Goal: Information Seeking & Learning: Learn about a topic

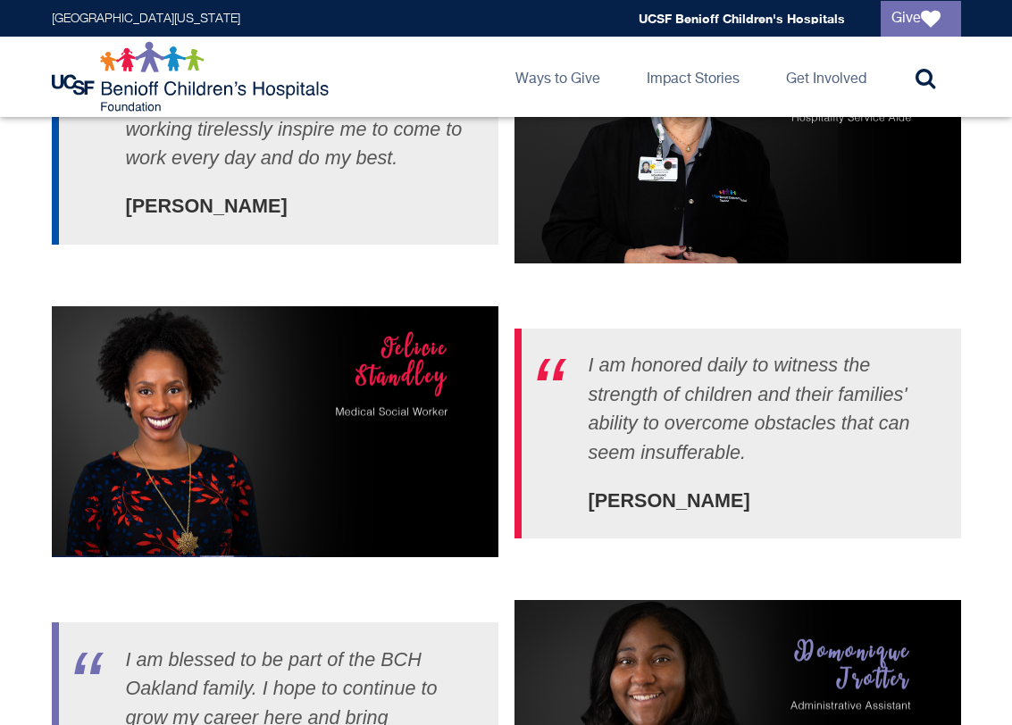
scroll to position [4037, 0]
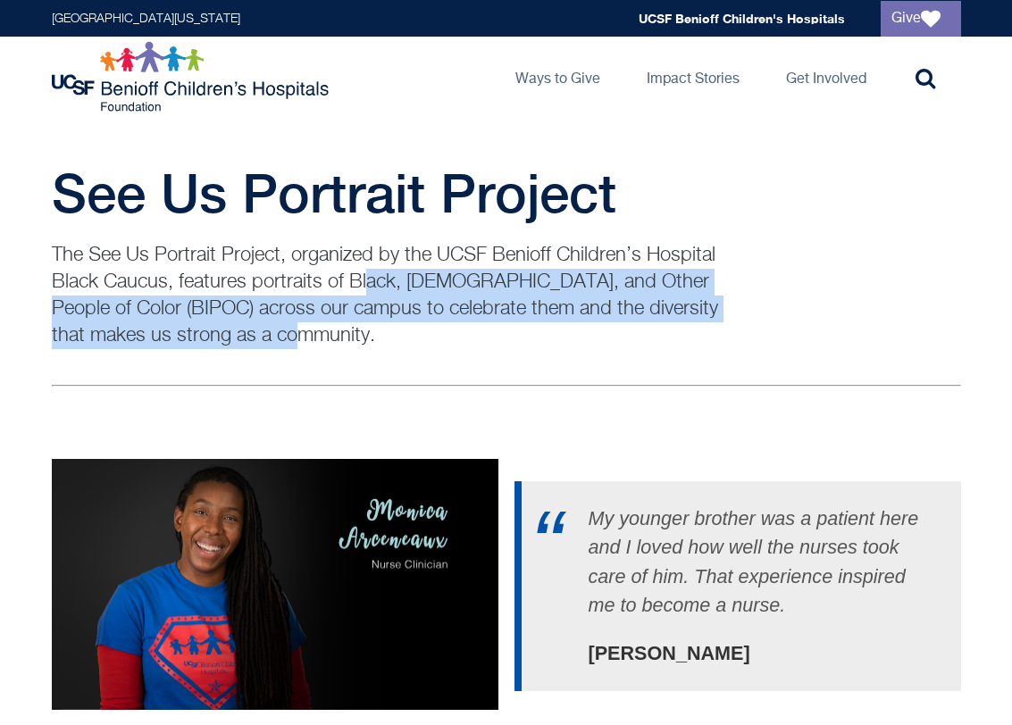
drag, startPoint x: 368, startPoint y: 269, endPoint x: 379, endPoint y: 326, distance: 58.2
click at [379, 326] on p "The See Us Portrait Project, organized by the UCSF Benioff Children’s Hospital …" at bounding box center [396, 295] width 688 height 107
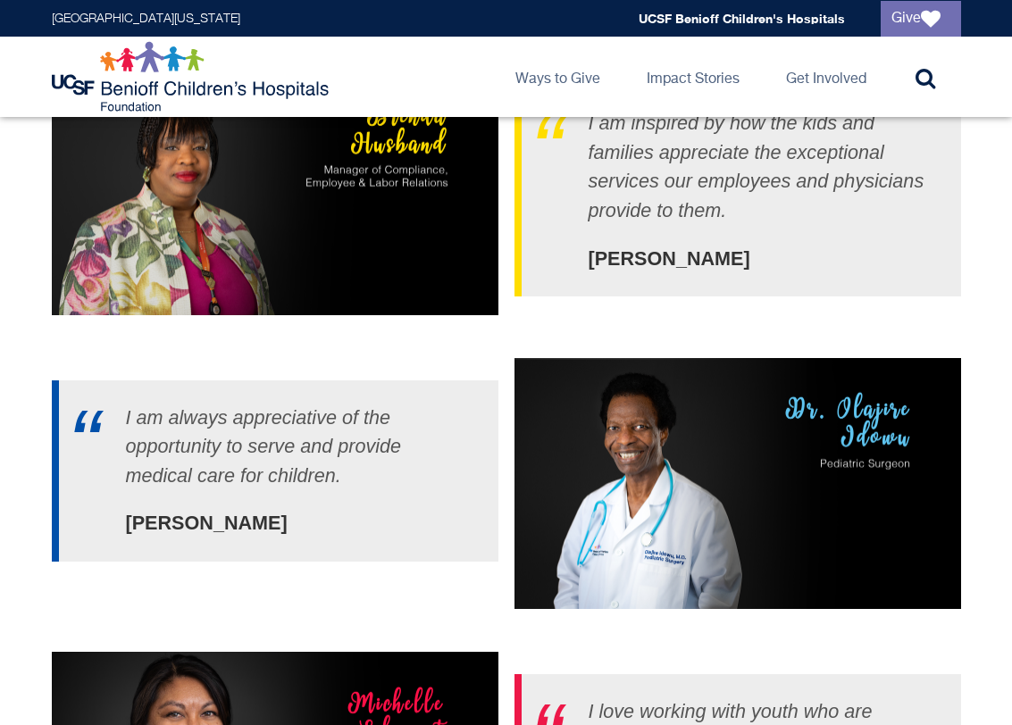
scroll to position [4821, 0]
